Goal: Transaction & Acquisition: Purchase product/service

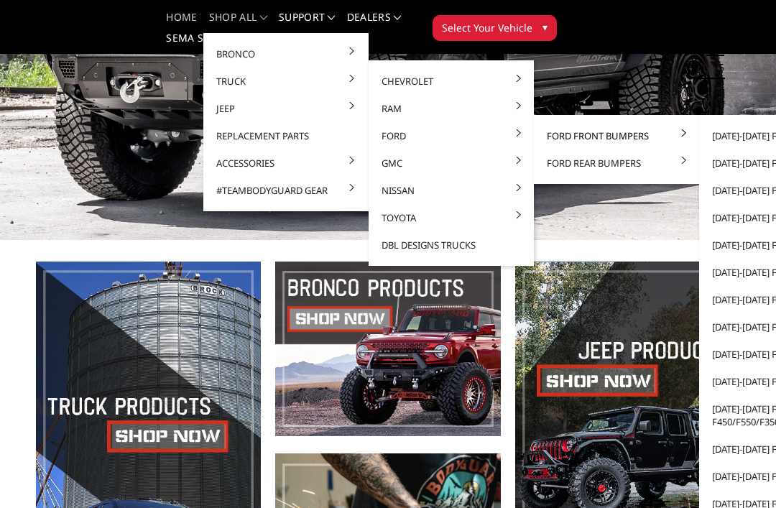
scroll to position [119, 0]
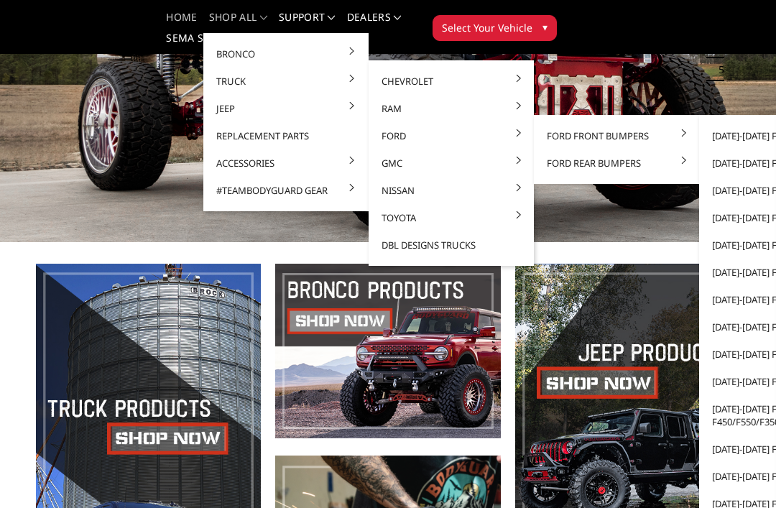
click at [625, 132] on link "Ford Front Bumpers" at bounding box center [617, 135] width 154 height 27
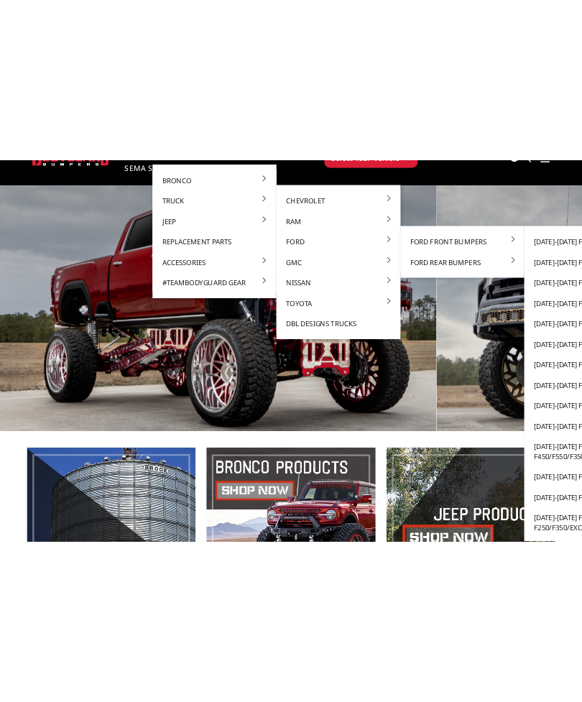
scroll to position [0, 0]
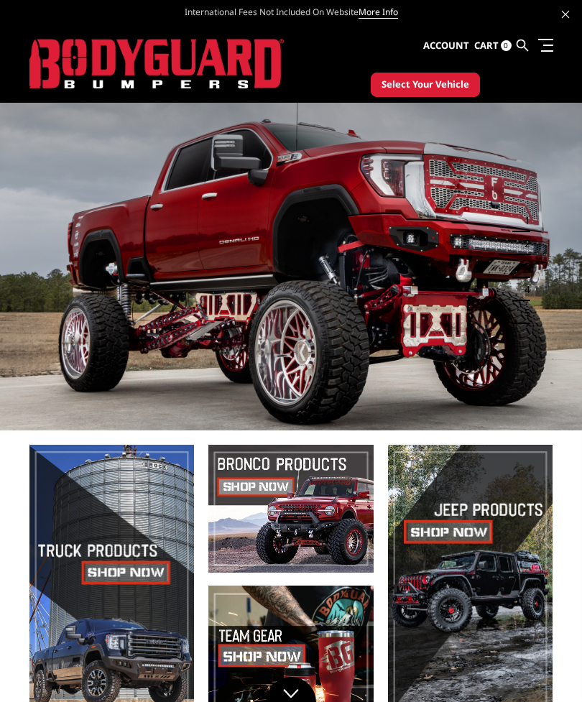
click at [510, 508] on span at bounding box center [470, 579] width 165 height 268
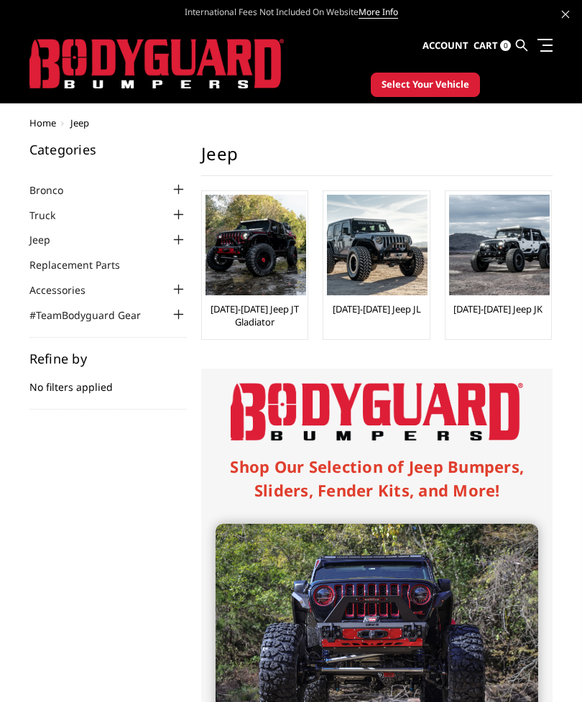
click at [452, 89] on span "Select Your Vehicle" at bounding box center [426, 85] width 88 height 14
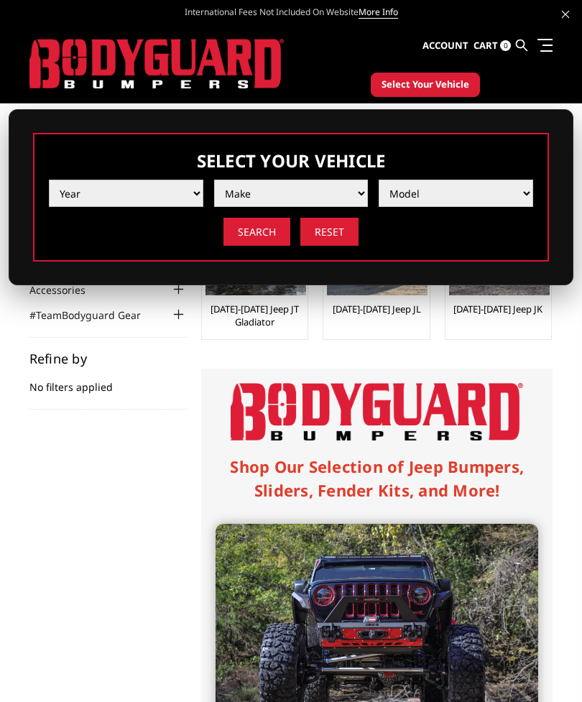
click at [175, 204] on select "Year 2025 2024 2023 2022 2021 2020 2019 2018 2017 2016 2015 2014 2013 2012 2011…" at bounding box center [126, 193] width 155 height 27
select select "yr_2025"
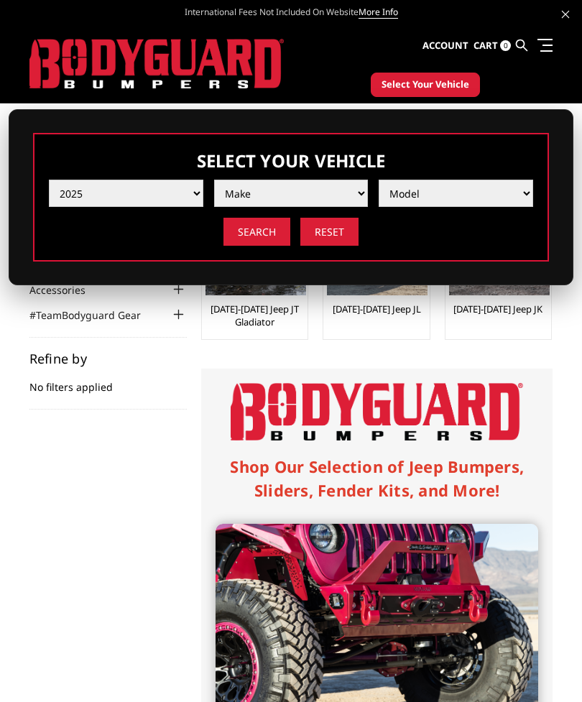
click at [323, 200] on select "Make Chevrolet Ford GMC Ram Toyota" at bounding box center [291, 193] width 155 height 27
select select "mk_ford"
click at [469, 197] on select "Model F150 F150 Raptor F250 / F350 F450 F550" at bounding box center [456, 193] width 155 height 27
select select "md_f150"
click at [254, 244] on input "Search" at bounding box center [257, 232] width 67 height 28
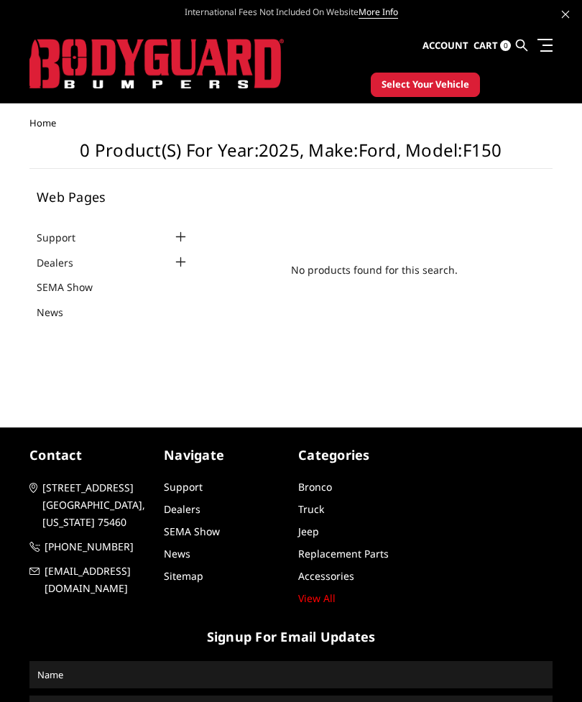
click at [78, 58] on img at bounding box center [156, 64] width 254 height 50
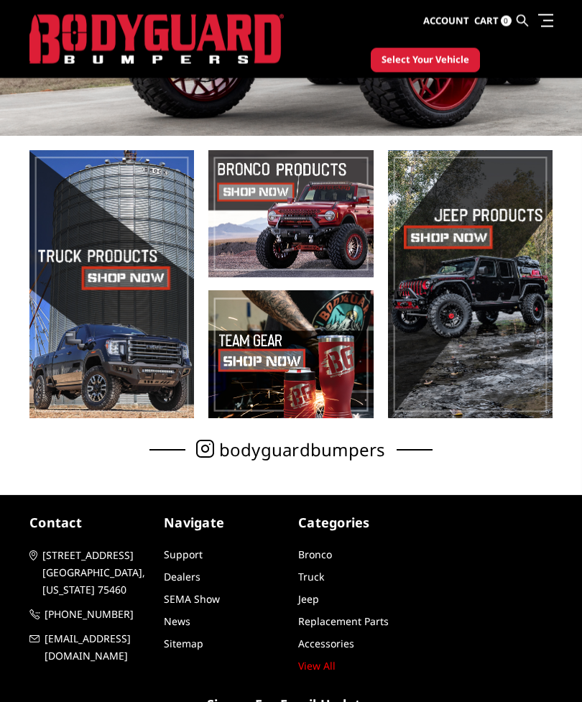
scroll to position [272, 0]
click at [102, 276] on span at bounding box center [111, 284] width 165 height 268
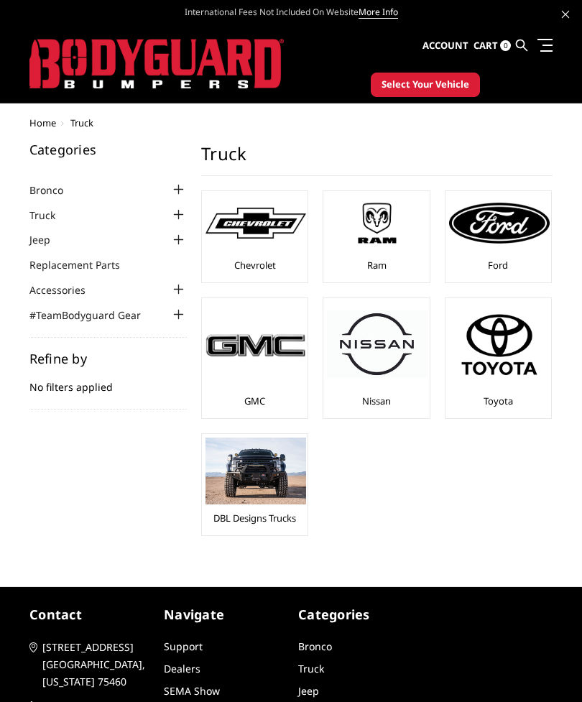
click at [501, 242] on img at bounding box center [499, 223] width 101 height 40
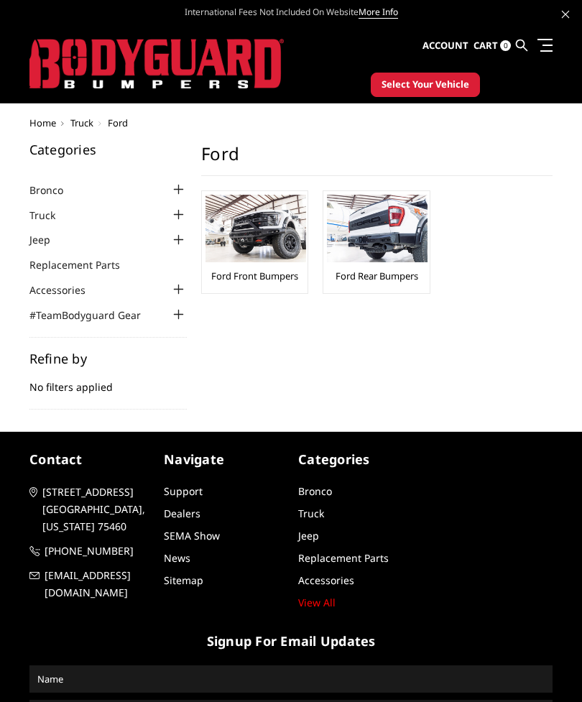
click at [259, 247] on img at bounding box center [256, 229] width 101 height 68
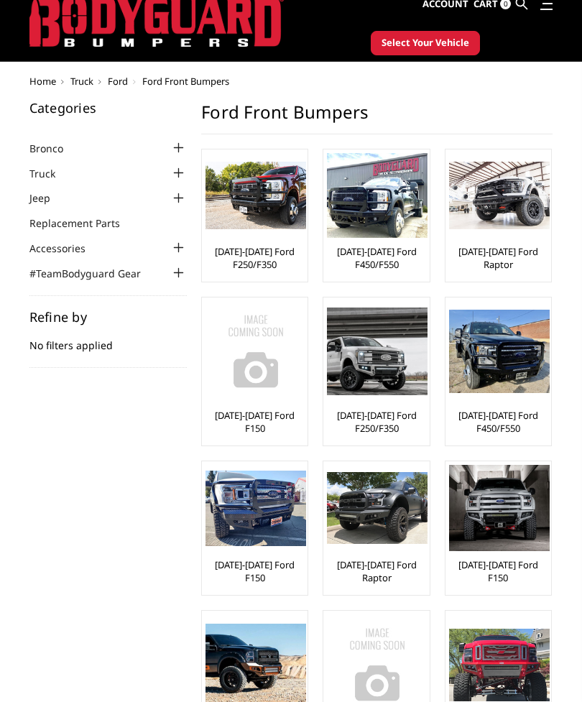
scroll to position [42, 0]
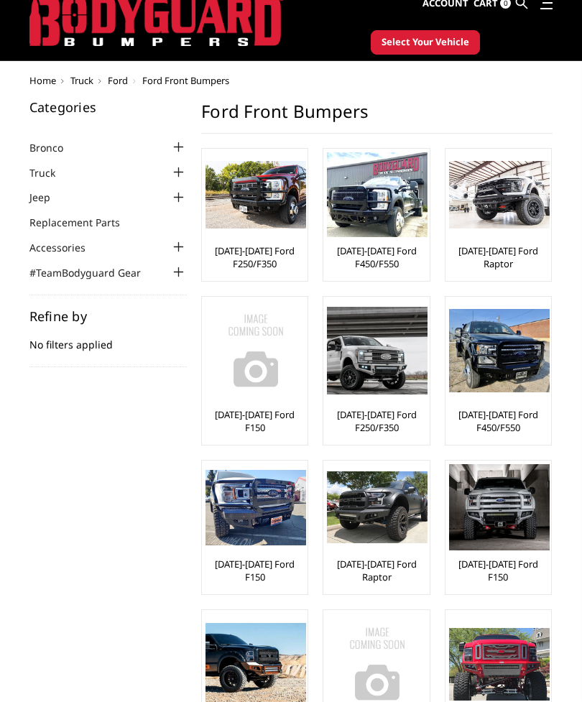
click at [266, 381] on img at bounding box center [256, 350] width 101 height 101
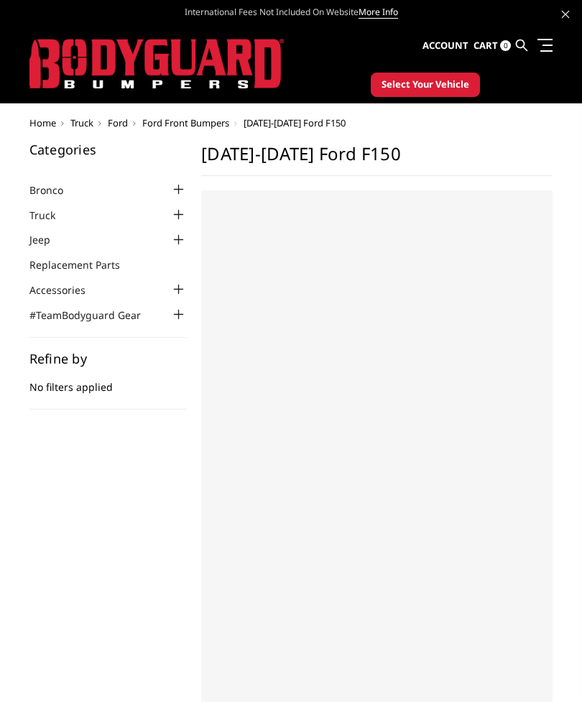
select select "US"
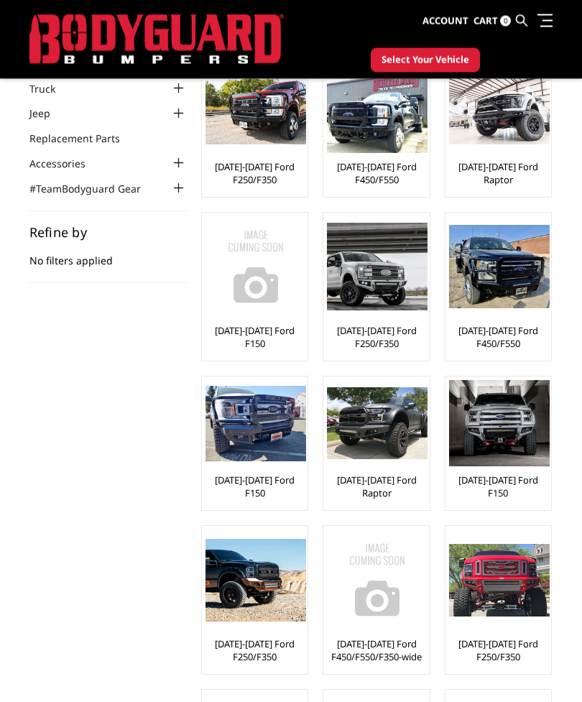
scroll to position [88, 0]
click at [259, 431] on img at bounding box center [256, 423] width 101 height 75
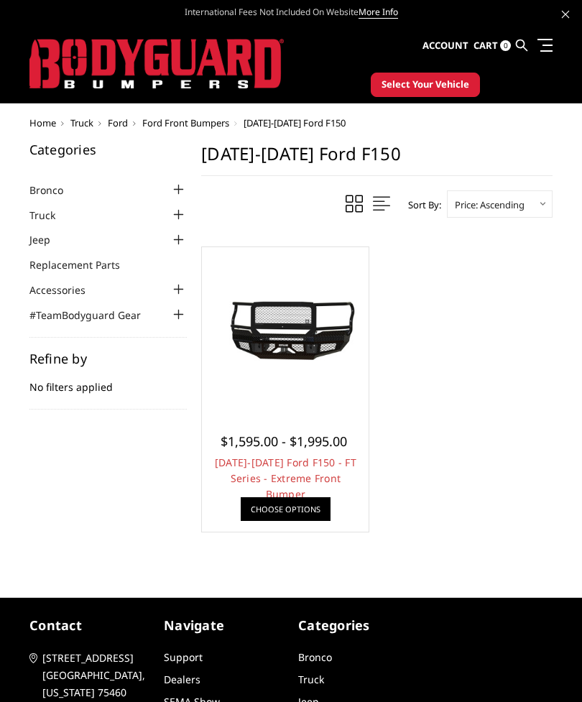
click at [298, 329] on img at bounding box center [286, 331] width 160 height 92
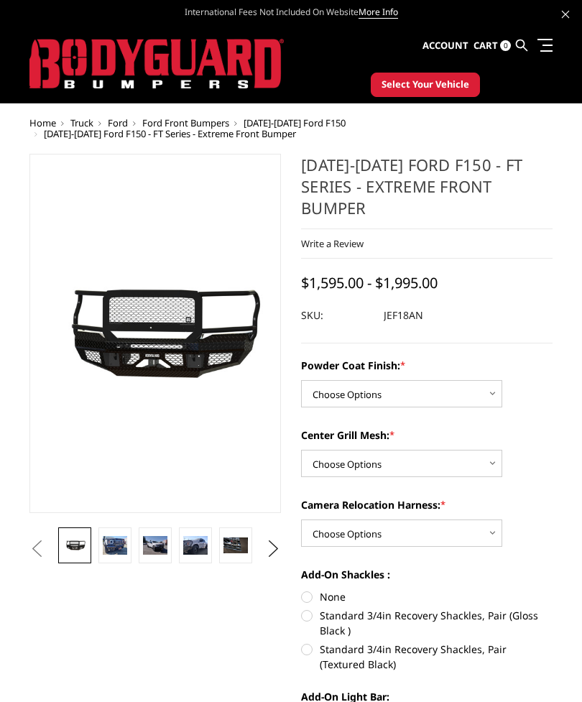
click at [119, 550] on img at bounding box center [115, 545] width 24 height 19
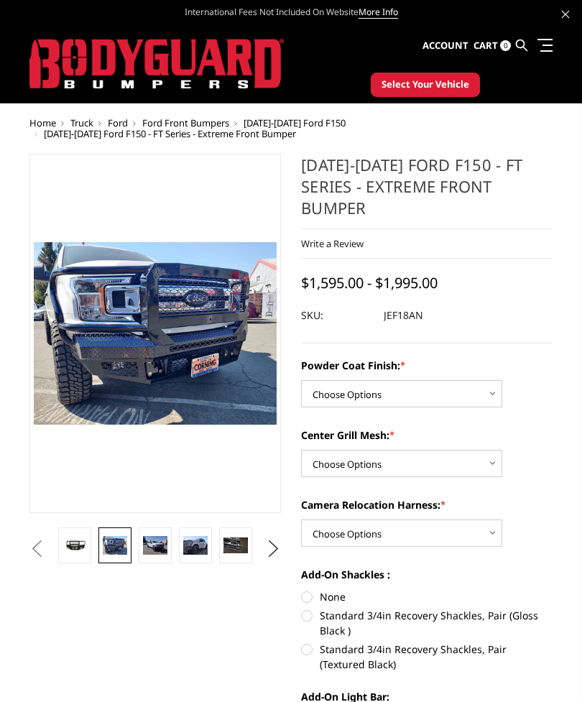
click at [161, 543] on img at bounding box center [155, 545] width 24 height 19
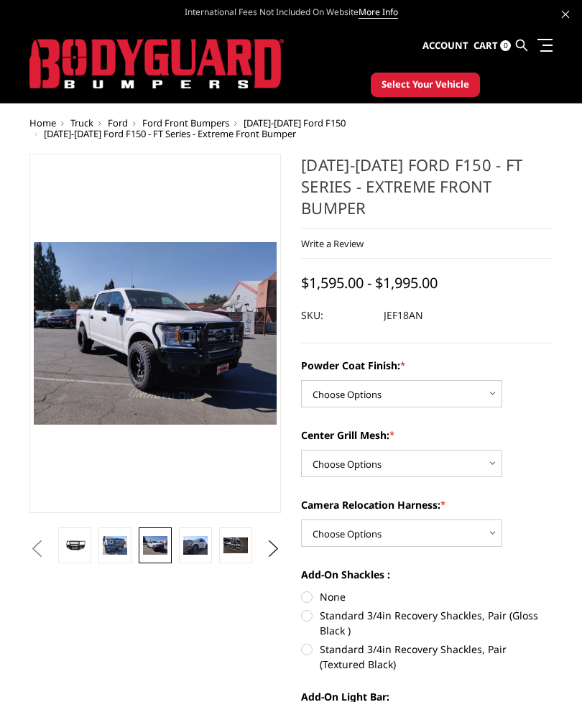
click at [198, 541] on img at bounding box center [195, 545] width 24 height 19
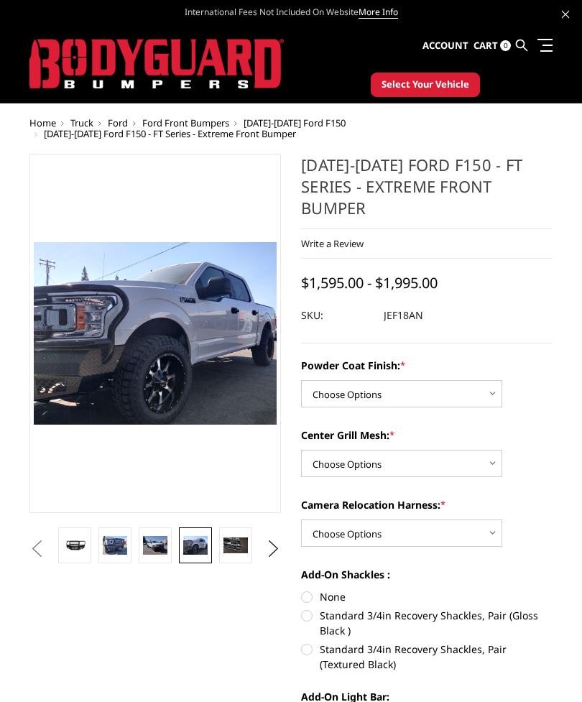
click at [237, 546] on img at bounding box center [236, 546] width 24 height 17
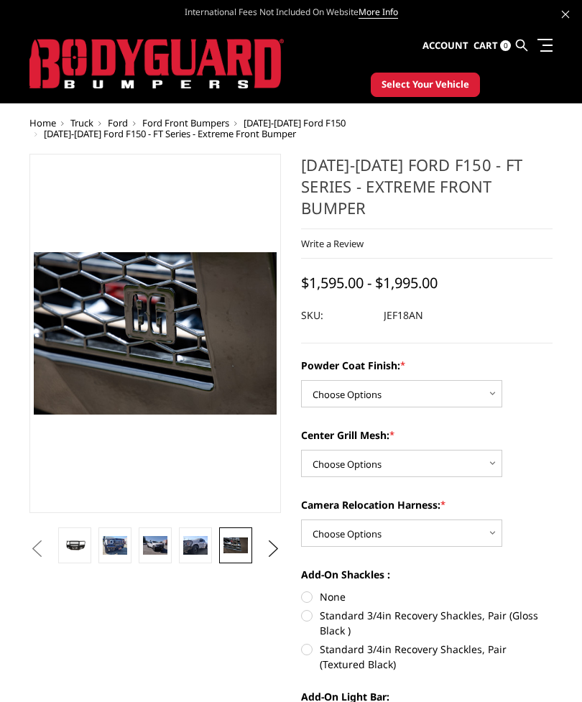
click at [270, 549] on button "Next" at bounding box center [274, 549] width 22 height 22
click at [244, 545] on img at bounding box center [236, 546] width 24 height 17
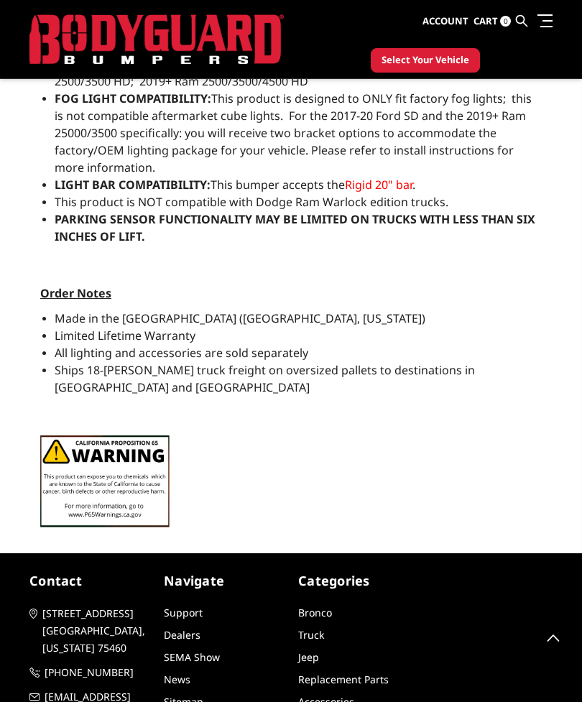
scroll to position [1402, 0]
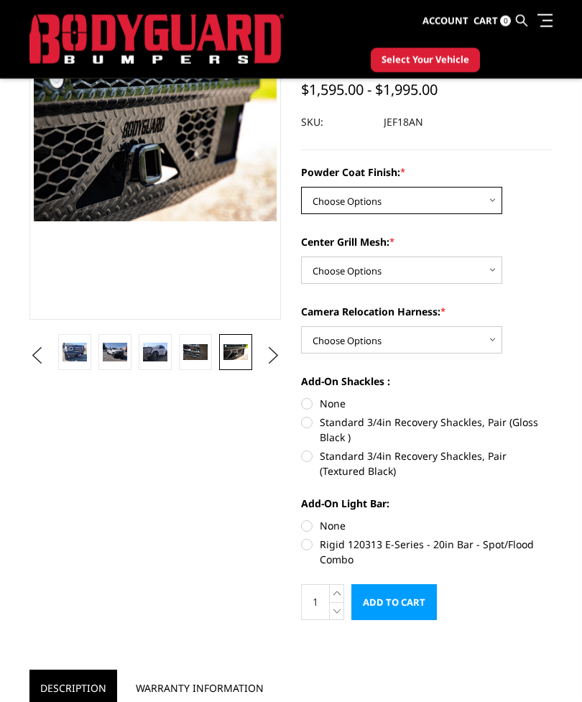
click at [465, 203] on select "Choose Options Bare Metal Gloss Black Powder Coat Textured Black Powder Coat" at bounding box center [401, 201] width 201 height 27
select select "4404"
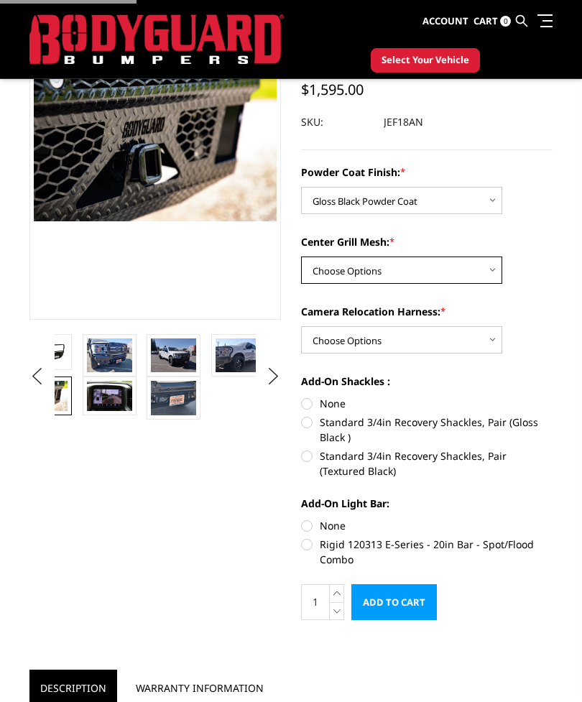
click at [449, 279] on select "Choose Options WITH Expanded Metal in Center Grill WITHOUT Expanded Metal in Ce…" at bounding box center [401, 270] width 201 height 27
select select "4406"
click at [461, 338] on select "Choose Options WITH Camera Relocation Harness WITHOUT Camera Relocation Harness" at bounding box center [401, 339] width 201 height 27
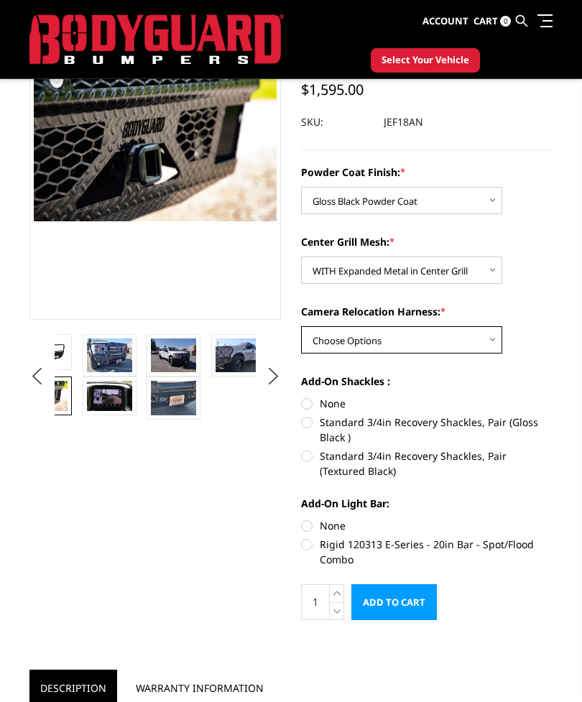
select select "4408"
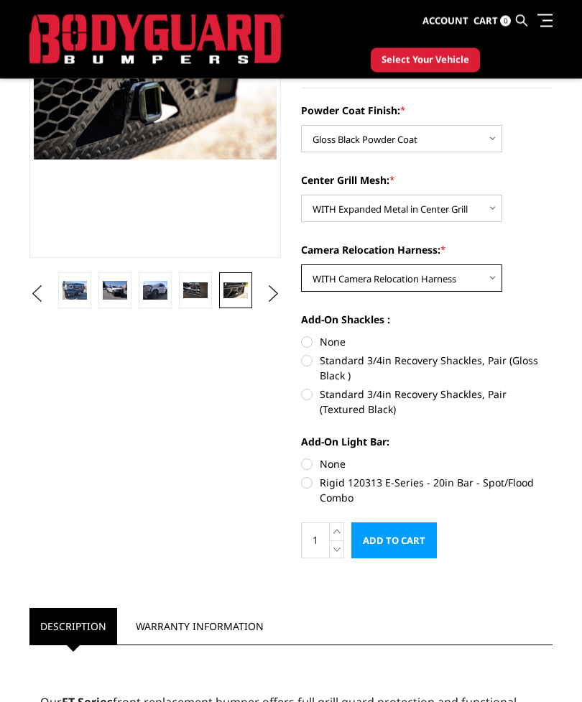
scroll to position [218, 0]
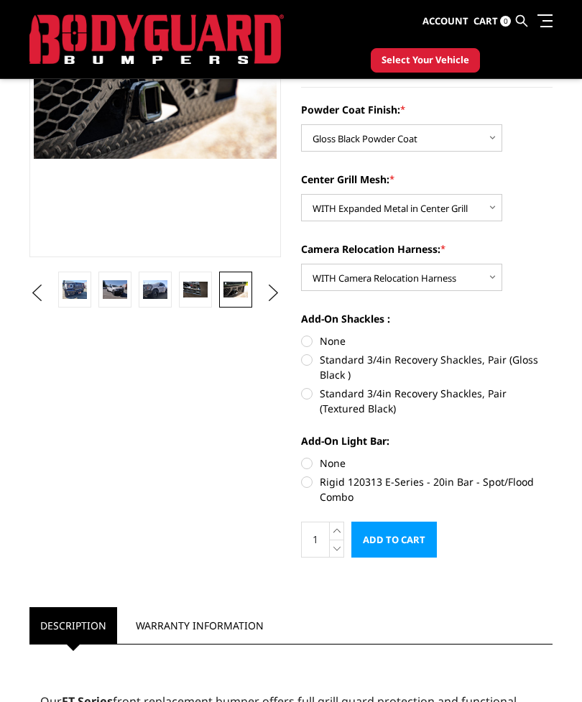
click at [449, 356] on label "Standard 3/4in Recovery Shackles, Pair (Gloss Black )" at bounding box center [427, 367] width 252 height 30
click at [553, 334] on input "Standard 3/4in Recovery Shackles, Pair (Gloss Black )" at bounding box center [553, 334] width 1 height 1
radio input "true"
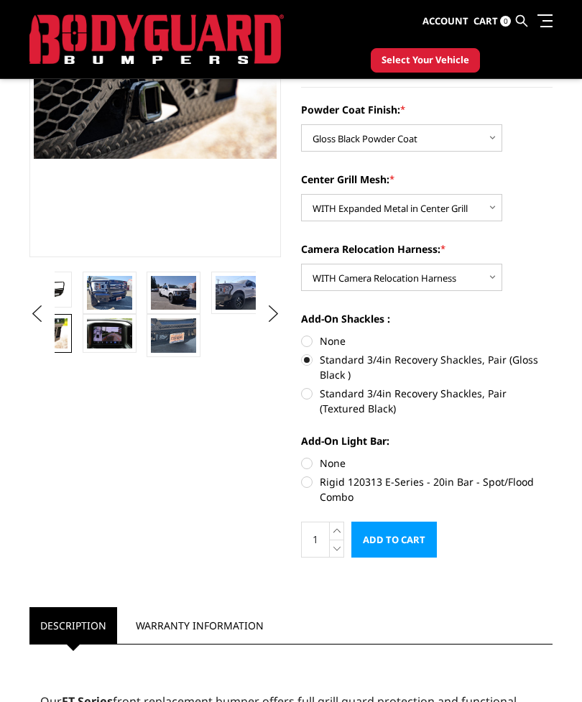
click at [469, 391] on label "Standard 3/4in Recovery Shackles, Pair (Textured Black)" at bounding box center [427, 401] width 252 height 30
click at [553, 353] on input "Standard 3/4in Recovery Shackles, Pair (Textured Black)" at bounding box center [553, 352] width 1 height 1
radio input "true"
click at [311, 456] on label "None" at bounding box center [427, 463] width 252 height 15
click at [302, 456] on input "None" at bounding box center [301, 456] width 1 height 1
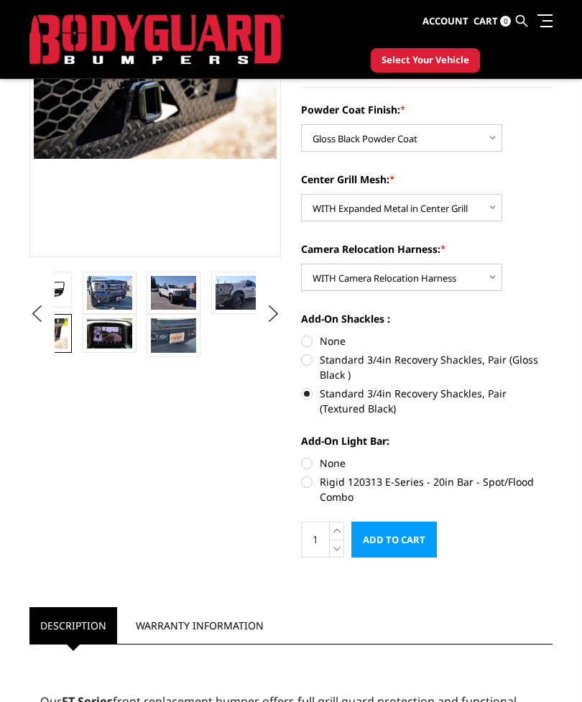
radio input "true"
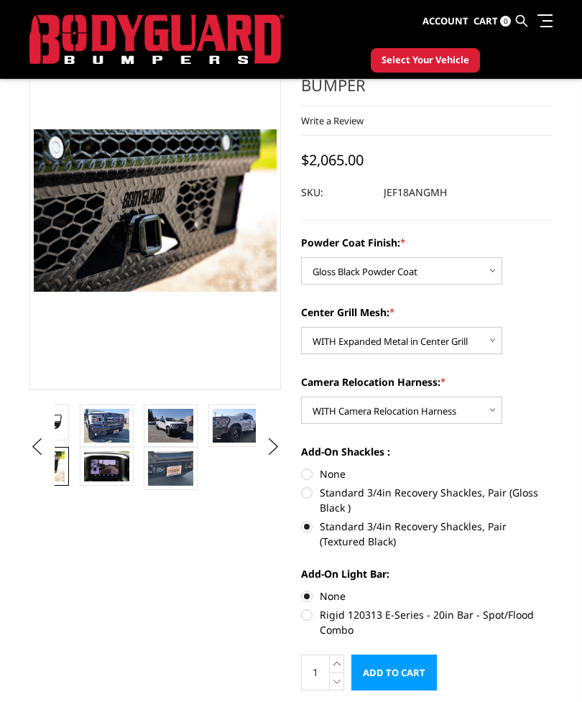
scroll to position [86, 0]
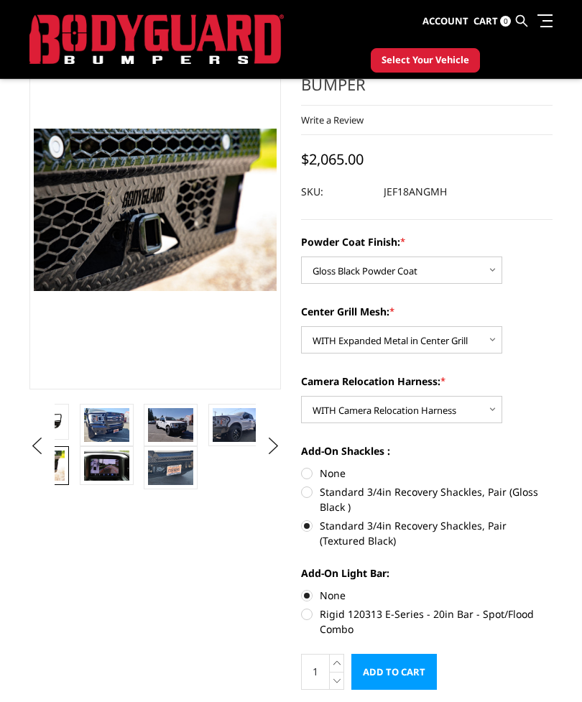
click at [182, 459] on img at bounding box center [170, 468] width 45 height 34
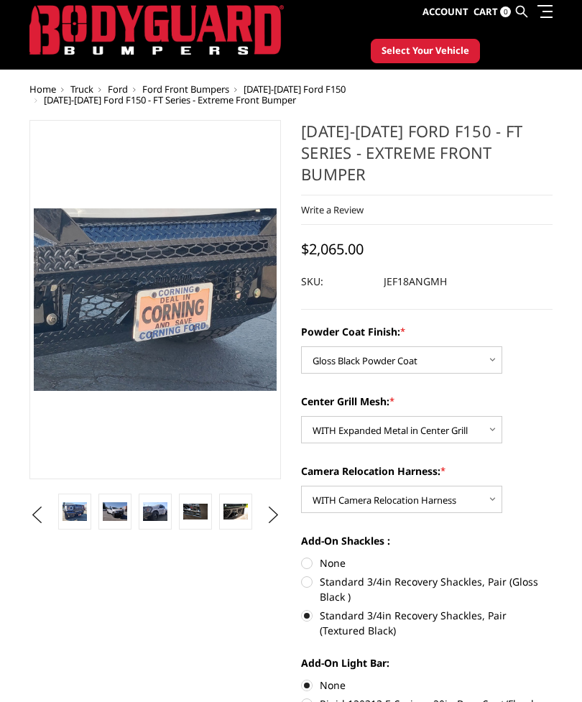
scroll to position [34, 0]
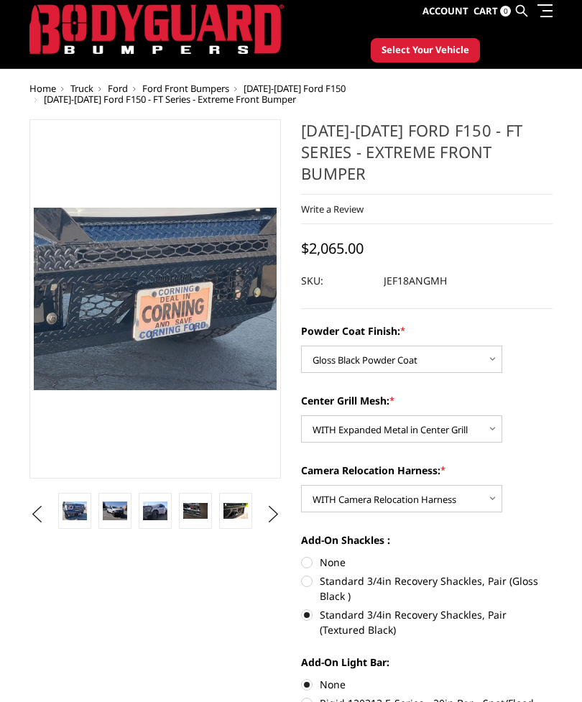
click at [237, 509] on img at bounding box center [236, 512] width 24 height 17
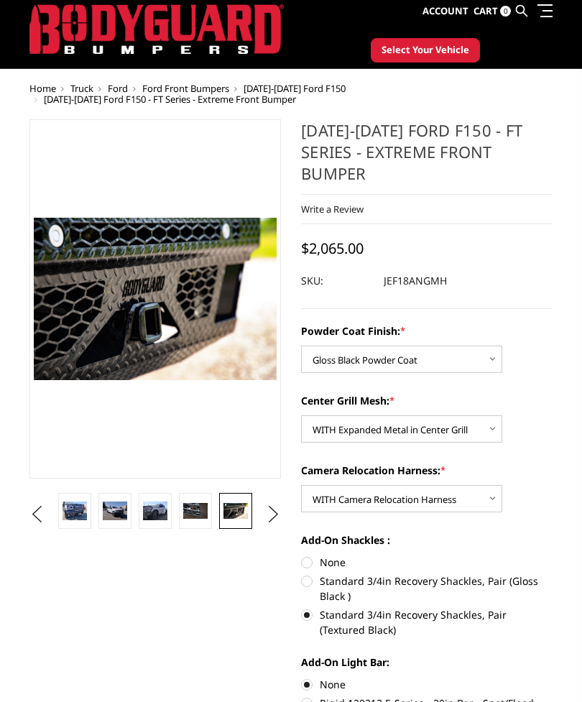
click at [195, 508] on img at bounding box center [195, 511] width 24 height 17
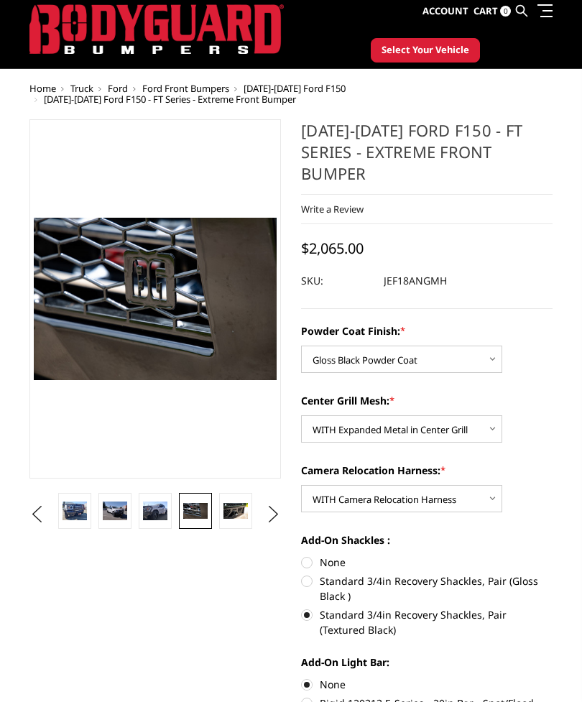
click at [157, 512] on img at bounding box center [155, 511] width 24 height 19
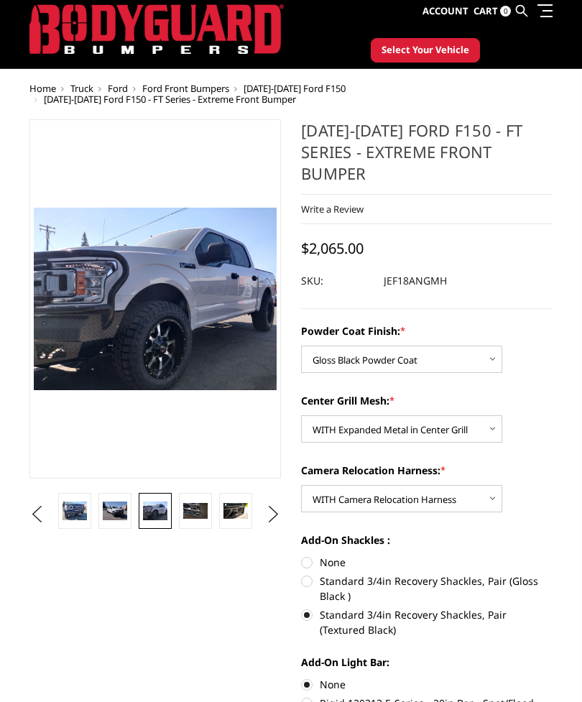
click at [116, 515] on img at bounding box center [115, 511] width 24 height 19
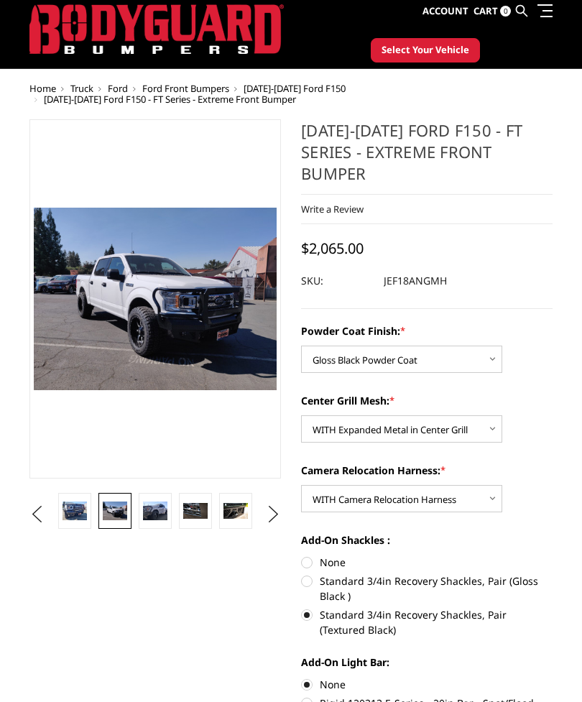
click at [47, 511] on button "Previous" at bounding box center [37, 515] width 22 height 22
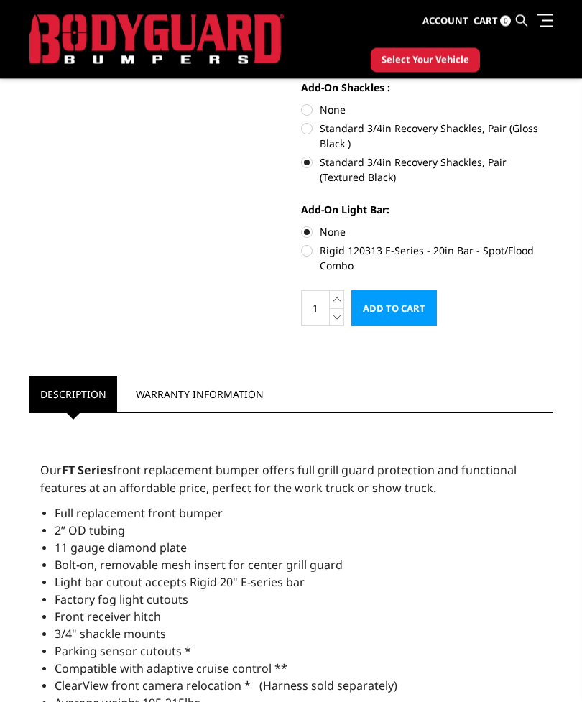
scroll to position [450, 0]
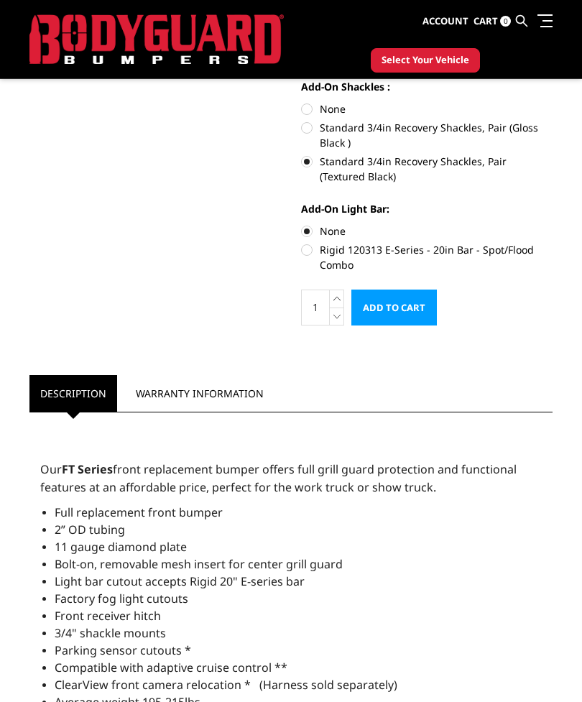
click at [155, 398] on link "Warranty Information" at bounding box center [200, 393] width 150 height 37
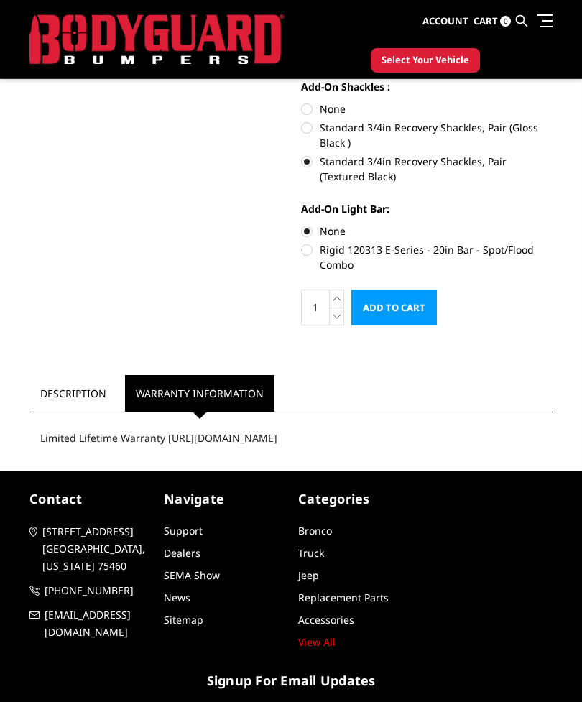
click at [71, 395] on link "Description" at bounding box center [73, 393] width 88 height 37
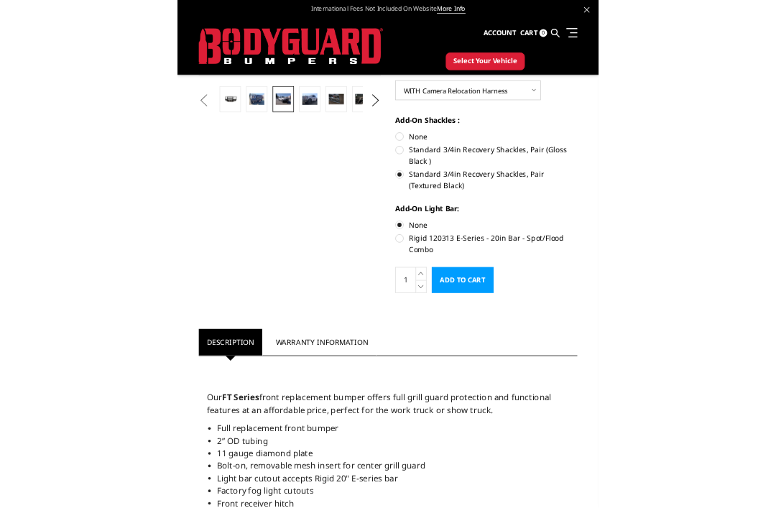
scroll to position [456, 0]
